Goal: Task Accomplishment & Management: Use online tool/utility

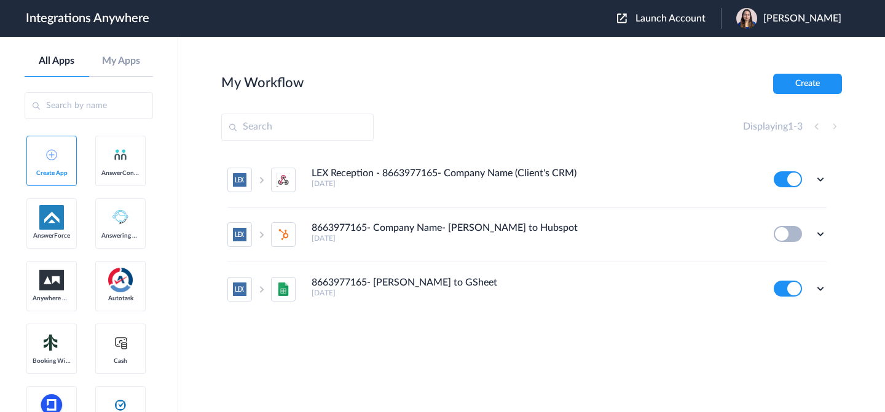
click at [667, 17] on span "Launch Account" at bounding box center [670, 19] width 70 height 10
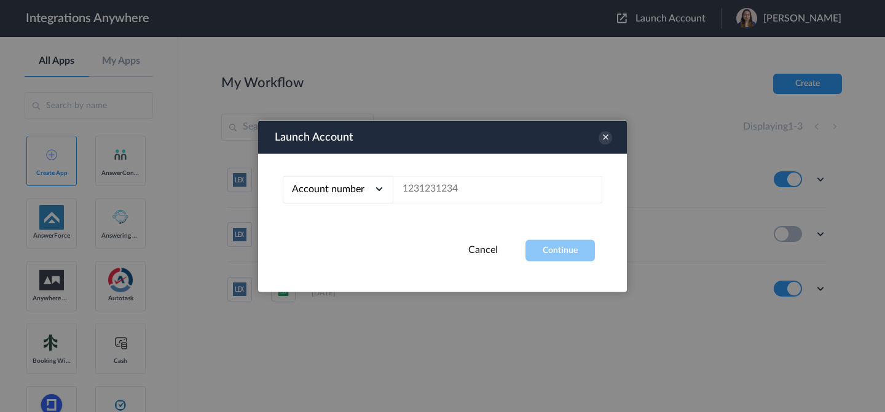
click at [482, 207] on div "Account number Account number Email address" at bounding box center [442, 197] width 369 height 86
click at [481, 206] on div "Account number Account number Email address" at bounding box center [442, 197] width 369 height 86
click at [484, 193] on input "text" at bounding box center [497, 190] width 209 height 28
paste input "2134633359"
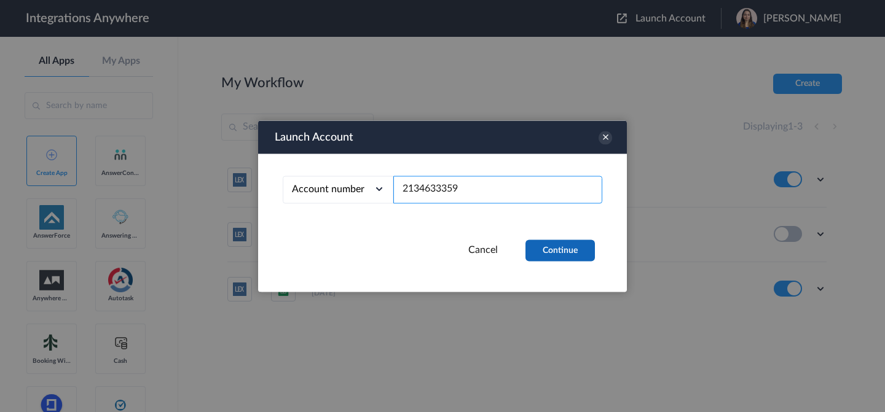
type input "2134633359"
click at [573, 250] on button "Continue" at bounding box center [559, 251] width 69 height 22
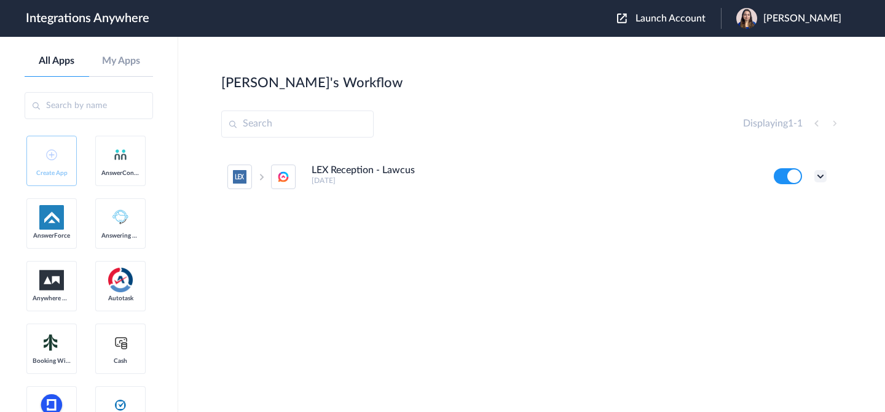
click at [819, 172] on icon at bounding box center [820, 176] width 12 height 12
click at [795, 200] on li "Edit" at bounding box center [787, 205] width 80 height 23
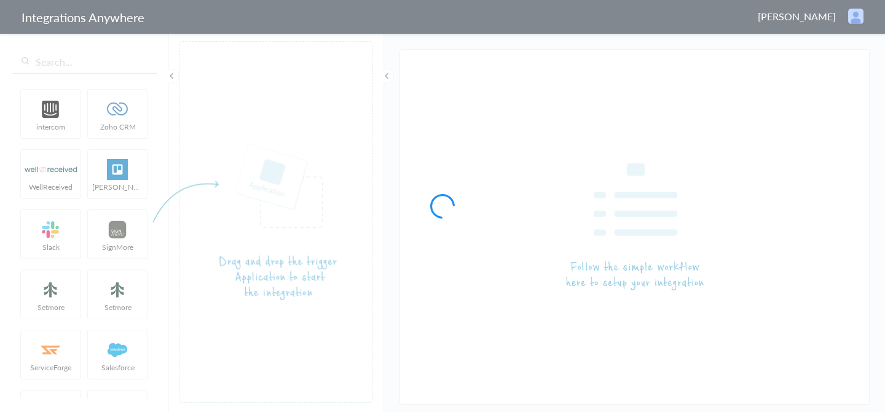
type input "LEX Reception - Lawcus"
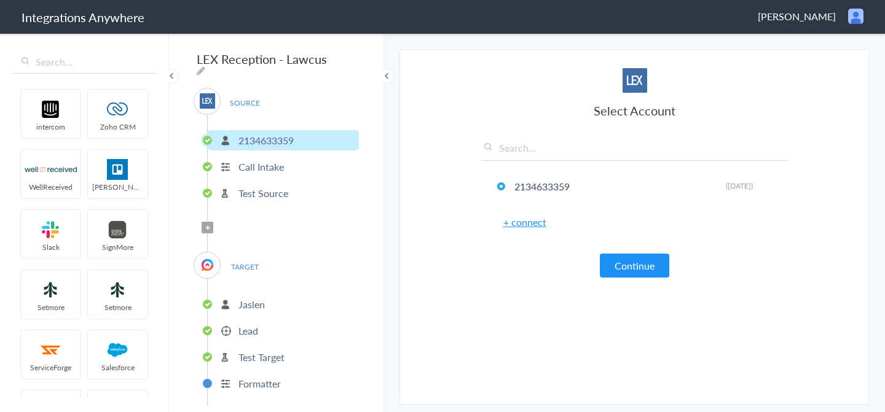
click at [207, 226] on icon at bounding box center [208, 228] width 4 height 5
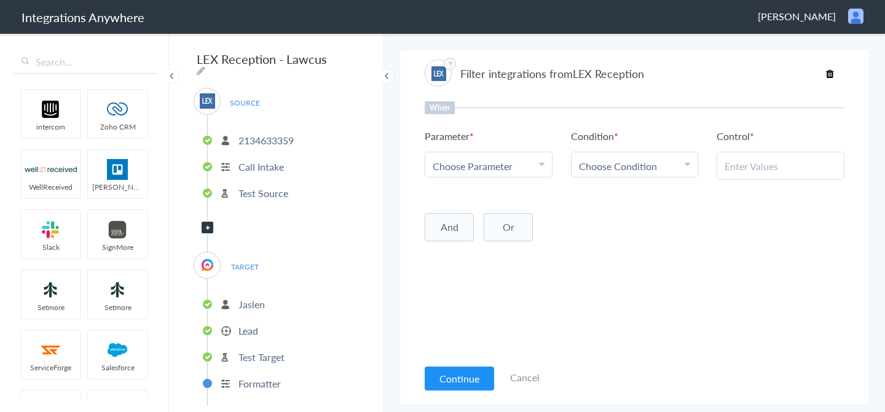
click at [517, 171] on div "Choose Parameter" at bounding box center [489, 166] width 112 height 14
click at [501, 195] on input "text" at bounding box center [488, 200] width 127 height 26
type input "call"
click at [499, 264] on link "Call Type" at bounding box center [488, 251] width 127 height 26
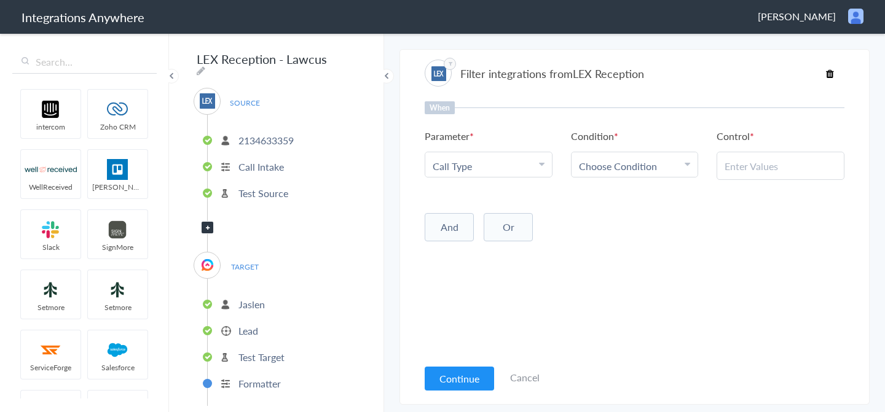
click at [656, 168] on div "Choose Condition" at bounding box center [635, 166] width 112 height 14
click at [620, 230] on link "Contains" at bounding box center [634, 226] width 127 height 26
click at [774, 172] on input "text" at bounding box center [780, 166] width 112 height 14
paste input "New Client"
type input "New Client"
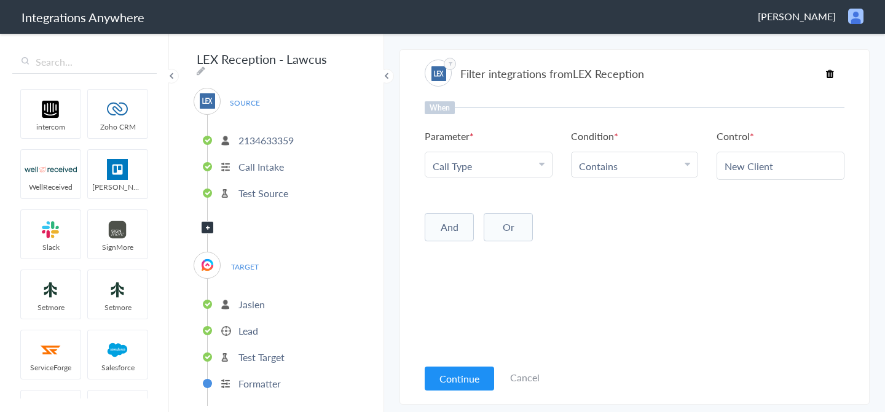
click at [653, 303] on div "When Parameter Choose Parameter Call Type First Name Last Name Email Phone Case…" at bounding box center [635, 229] width 420 height 256
click at [720, 72] on div "Filter integrations from LEX Reception" at bounding box center [635, 73] width 420 height 27
click at [442, 385] on button "Continue" at bounding box center [459, 379] width 69 height 24
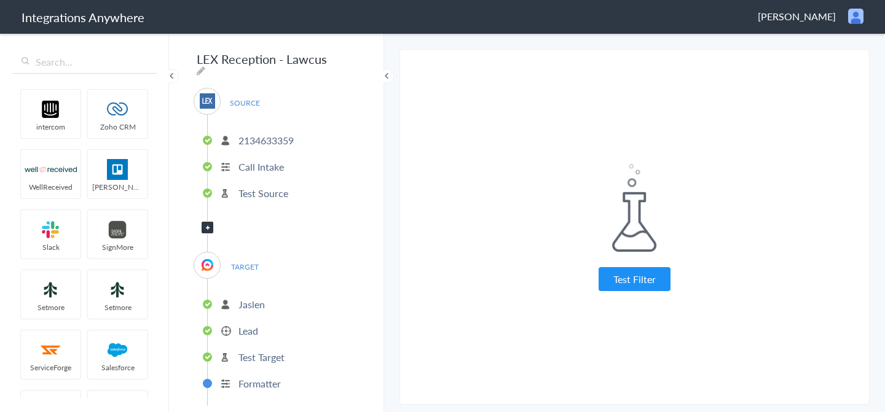
click at [653, 286] on button "Test Filter" at bounding box center [635, 279] width 72 height 24
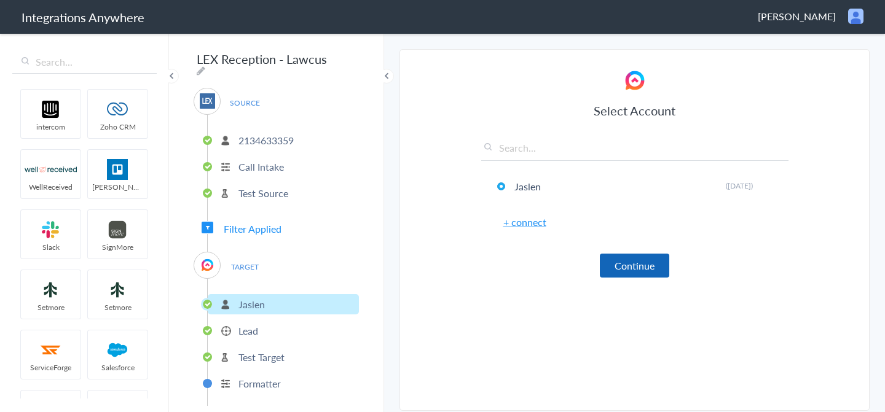
click at [618, 272] on button "Continue" at bounding box center [634, 266] width 69 height 24
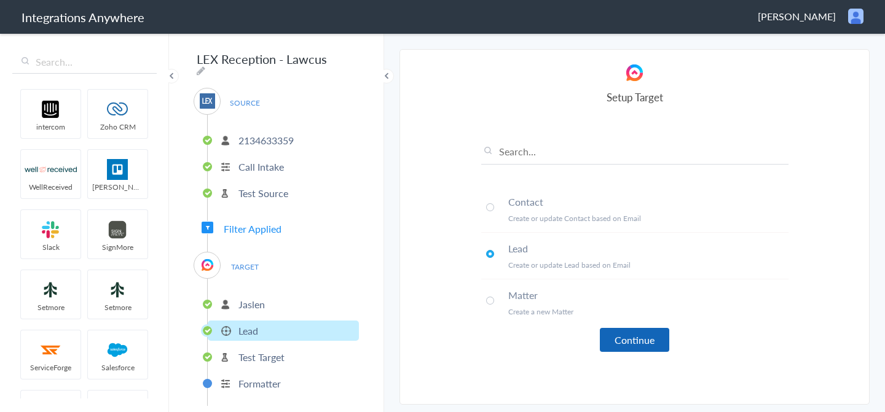
click at [638, 341] on button "Continue" at bounding box center [634, 340] width 69 height 24
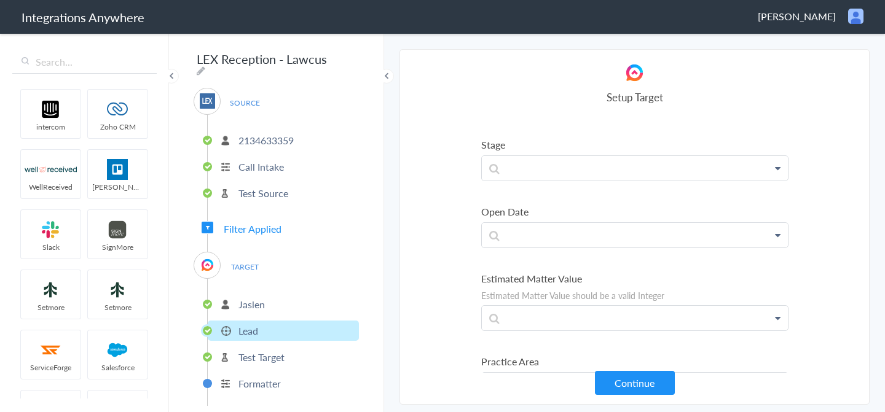
scroll to position [1410, 0]
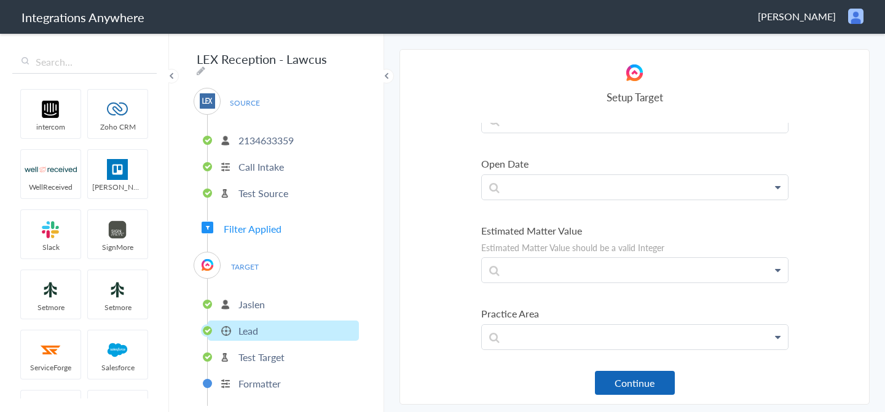
click at [637, 390] on button "Continue" at bounding box center [635, 383] width 80 height 24
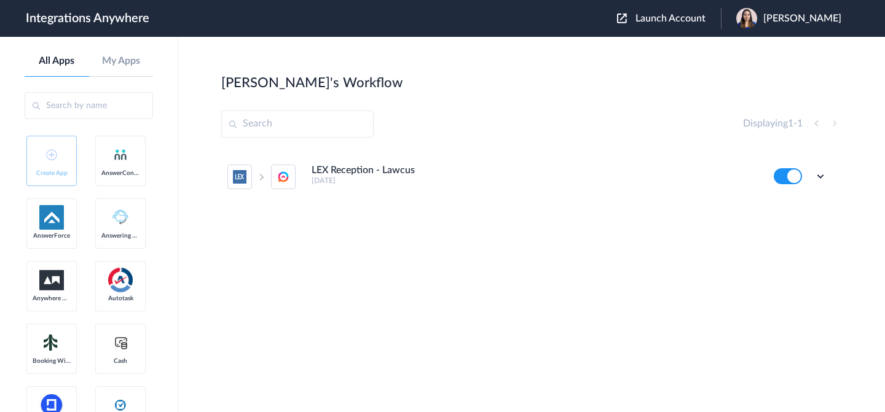
click at [790, 20] on span "[PERSON_NAME]" at bounding box center [802, 19] width 78 height 12
click at [777, 42] on li "My Account" at bounding box center [787, 50] width 133 height 23
